Goal: Information Seeking & Learning: Learn about a topic

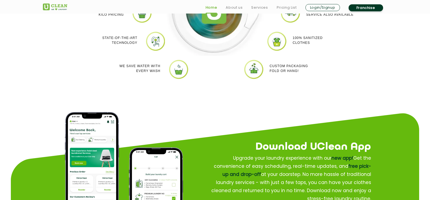
scroll to position [569, 0]
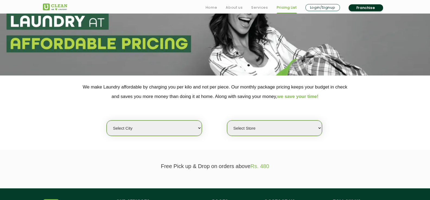
scroll to position [54, 0]
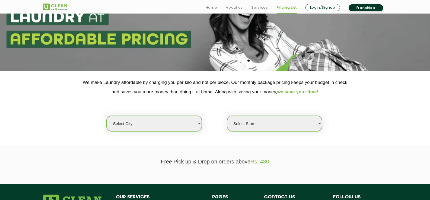
click at [187, 123] on select "Select city Aalo Agartala Agra Ahmedabad Akola Aligarh Alwar - UClean Select Am…" at bounding box center [154, 123] width 95 height 15
select select "98"
click at [107, 116] on select "Select city Aalo Agartala Agra Ahmedabad Akola Aligarh Alwar - UClean Select Am…" at bounding box center [154, 123] width 95 height 15
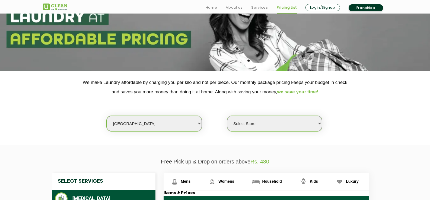
click at [269, 124] on select "Select Store UClean Laundary Service" at bounding box center [274, 123] width 95 height 15
select select "294"
click at [227, 116] on select "Select Store UClean Laundary Service" at bounding box center [274, 123] width 95 height 15
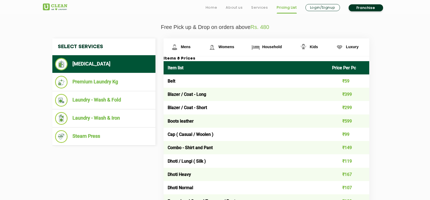
scroll to position [190, 0]
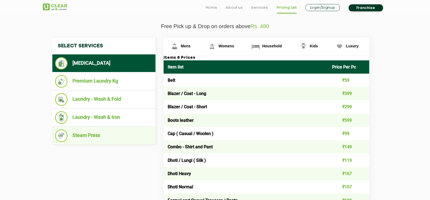
click at [102, 133] on li "Steam Press" at bounding box center [104, 136] width 98 height 13
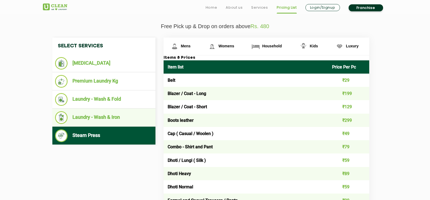
click at [102, 122] on li "Laundry - Wash & Iron" at bounding box center [104, 117] width 98 height 13
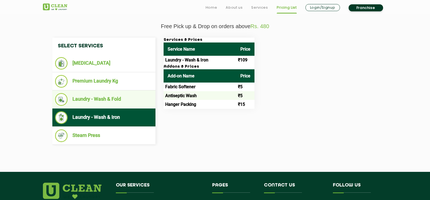
click at [99, 101] on li "Laundry - Wash & Fold" at bounding box center [104, 99] width 98 height 13
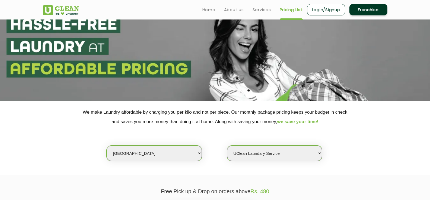
scroll to position [0, 0]
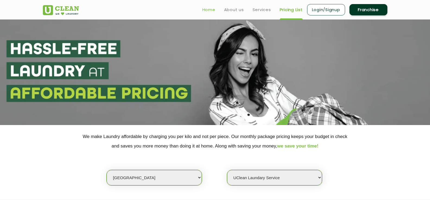
click at [211, 10] on link "Home" at bounding box center [208, 10] width 13 height 7
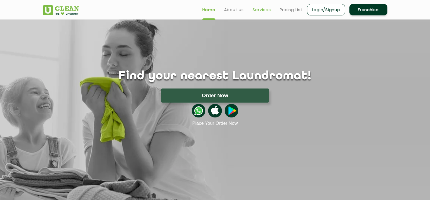
click at [255, 9] on link "Services" at bounding box center [261, 10] width 18 height 7
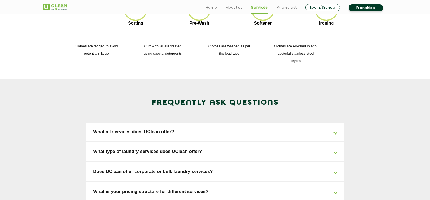
scroll to position [786, 0]
click at [321, 162] on link "Does UClean offer corporate or bulk laundry services?" at bounding box center [215, 171] width 258 height 19
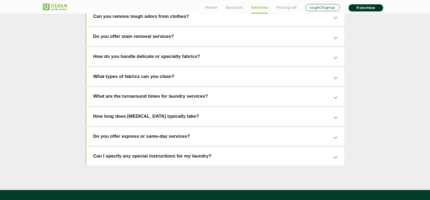
scroll to position [1256, 0]
